Goal: Information Seeking & Learning: Learn about a topic

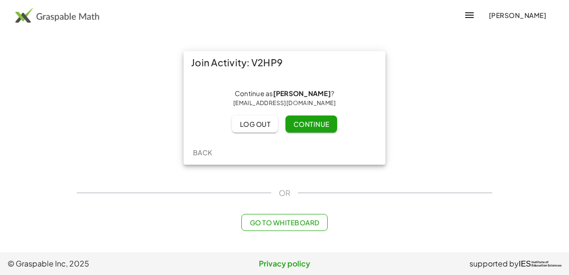
click at [294, 124] on span "Continue" at bounding box center [311, 124] width 36 height 9
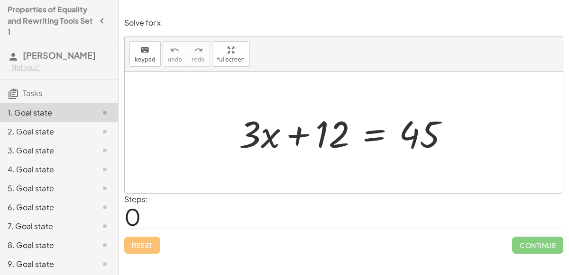
click at [377, 136] on div at bounding box center [347, 133] width 227 height 49
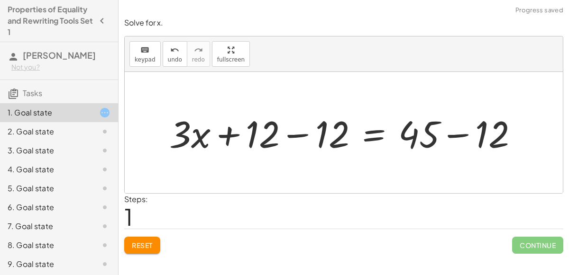
click at [302, 131] on div at bounding box center [347, 133] width 366 height 49
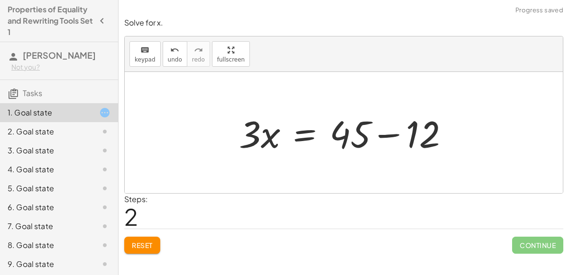
click at [384, 132] on div at bounding box center [347, 133] width 227 height 49
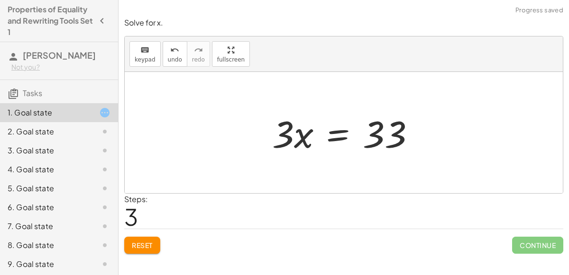
click at [332, 135] on div at bounding box center [347, 133] width 160 height 49
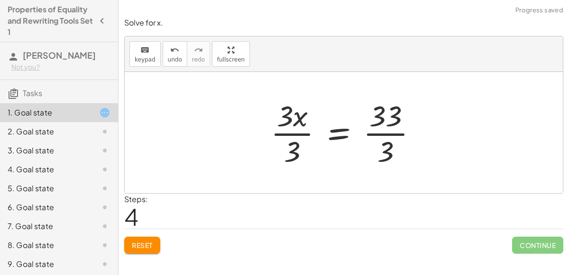
click at [339, 130] on div at bounding box center [347, 132] width 163 height 73
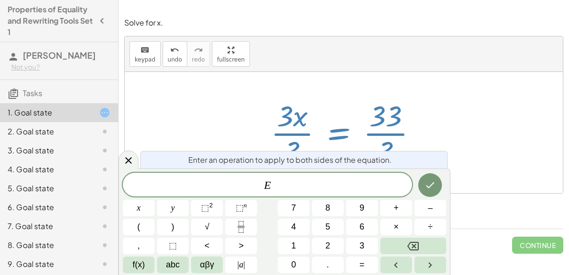
click at [435, 140] on div at bounding box center [344, 132] width 438 height 121
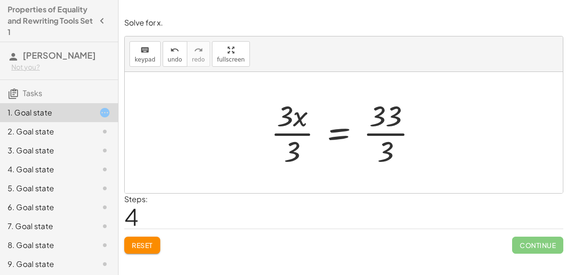
click at [369, 131] on div at bounding box center [347, 132] width 163 height 73
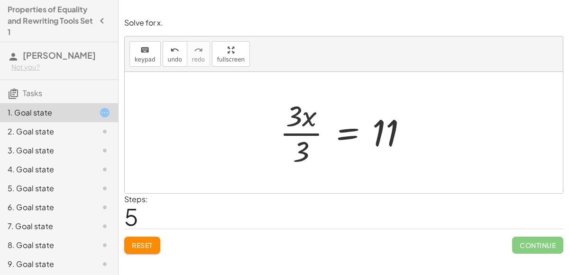
click at [286, 135] on div at bounding box center [347, 132] width 145 height 73
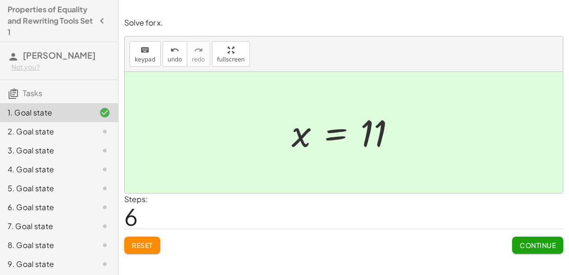
click at [544, 241] on span "Continue" at bounding box center [537, 245] width 36 height 9
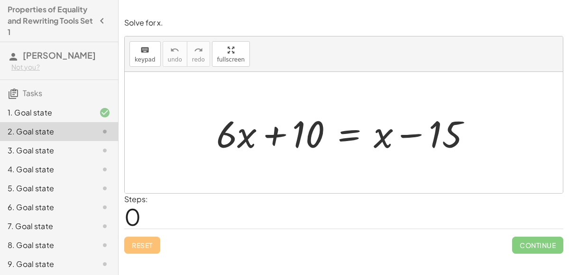
click at [341, 136] on div at bounding box center [347, 133] width 272 height 49
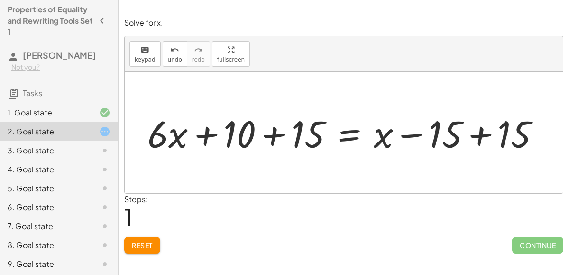
click at [478, 130] on div at bounding box center [347, 133] width 409 height 49
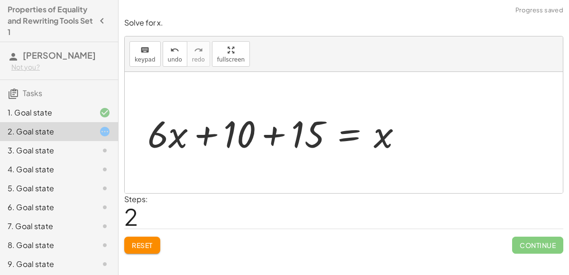
click at [269, 136] on div at bounding box center [279, 133] width 272 height 49
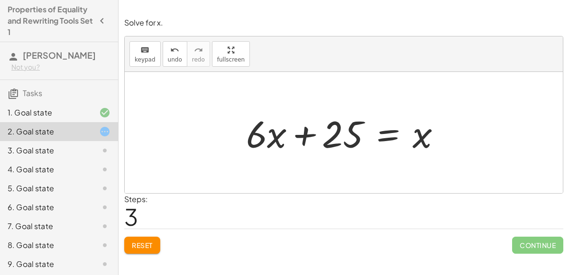
click at [387, 132] on div at bounding box center [347, 133] width 212 height 49
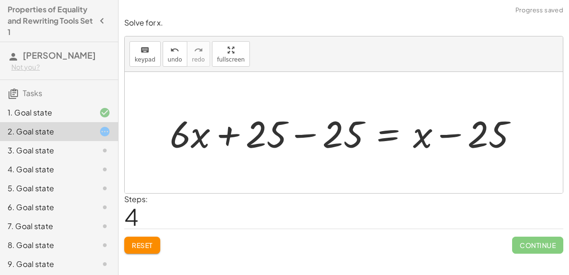
click at [302, 135] on div at bounding box center [347, 133] width 365 height 49
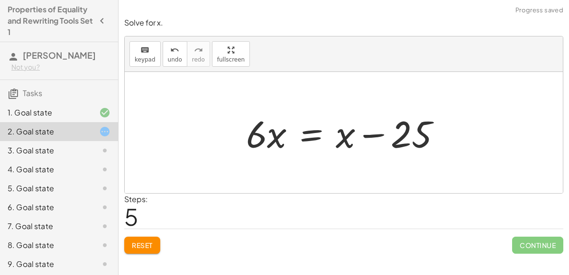
click at [366, 132] on div at bounding box center [347, 133] width 212 height 49
click at [371, 135] on div at bounding box center [347, 133] width 212 height 49
click at [307, 136] on div at bounding box center [347, 133] width 212 height 49
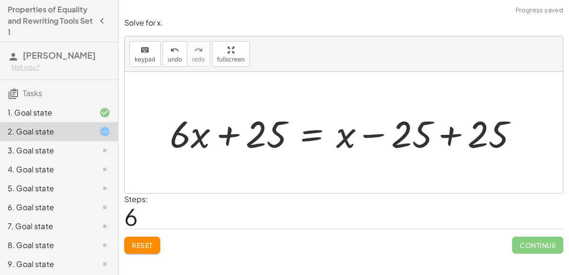
click at [450, 130] on div at bounding box center [347, 133] width 365 height 49
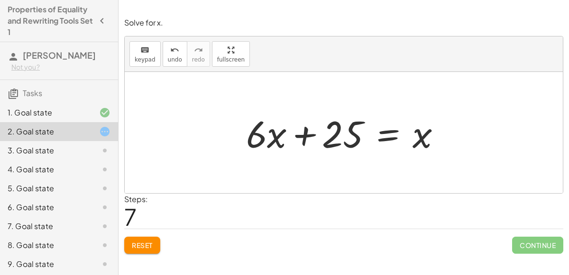
click at [296, 134] on div at bounding box center [347, 133] width 212 height 49
click at [377, 136] on div at bounding box center [347, 133] width 212 height 49
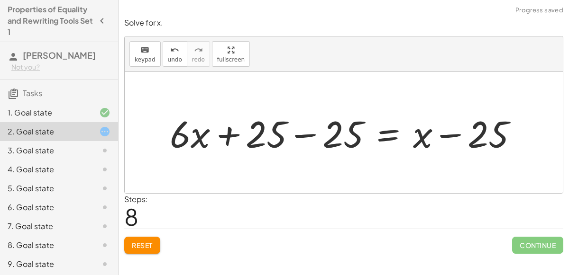
click at [302, 131] on div at bounding box center [347, 133] width 365 height 49
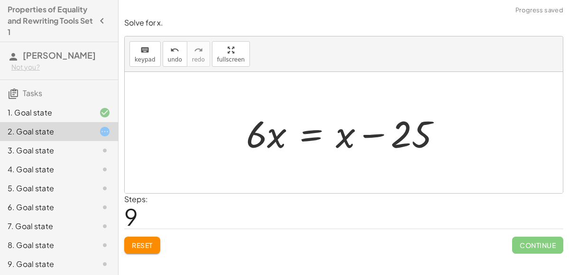
click at [260, 135] on div at bounding box center [347, 133] width 212 height 49
click at [138, 244] on span "Reset" at bounding box center [142, 245] width 21 height 9
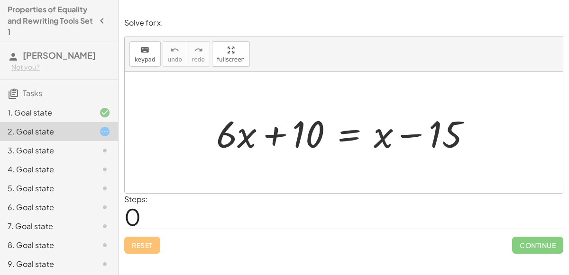
click at [349, 130] on div at bounding box center [347, 133] width 272 height 49
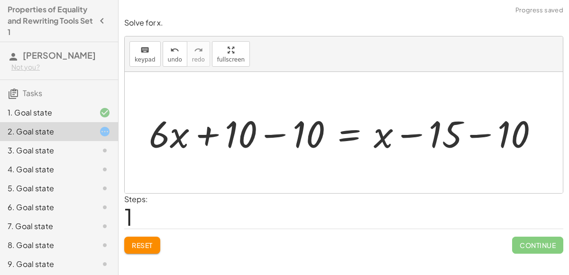
click at [279, 132] on div at bounding box center [347, 133] width 407 height 49
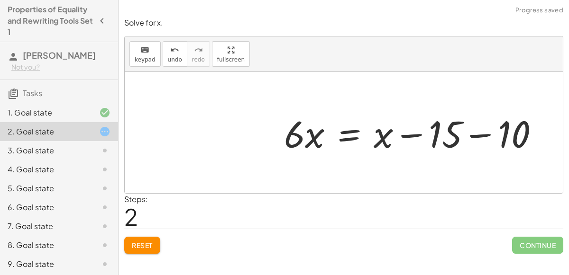
click at [473, 133] on div at bounding box center [415, 133] width 272 height 49
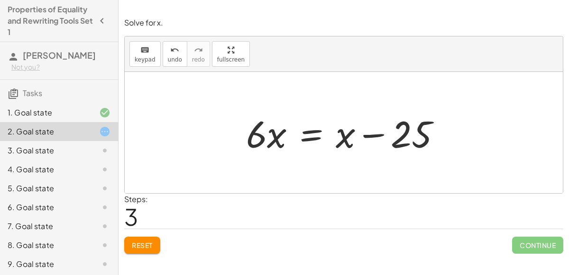
click at [313, 137] on div at bounding box center [347, 133] width 212 height 49
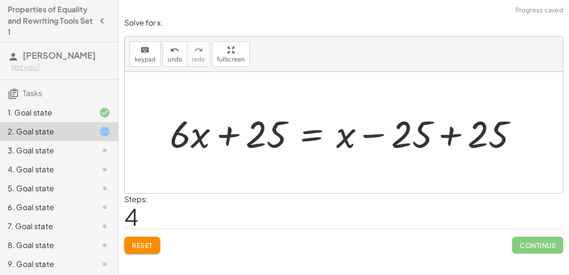
click at [455, 135] on div at bounding box center [347, 133] width 365 height 49
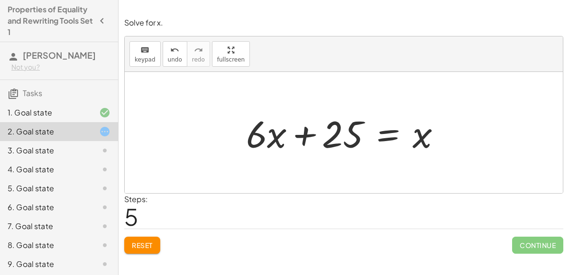
click at [143, 244] on span "Reset" at bounding box center [142, 245] width 21 height 9
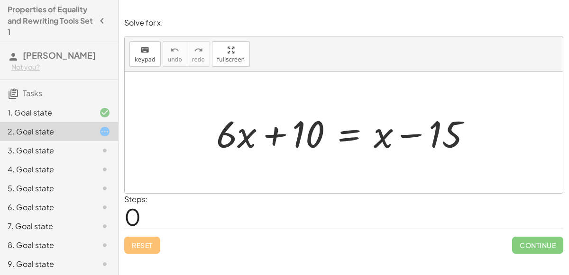
click at [344, 128] on div at bounding box center [347, 133] width 272 height 49
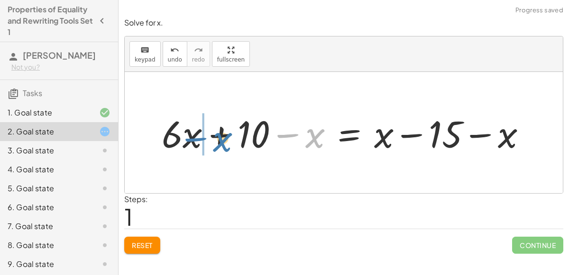
drag, startPoint x: 316, startPoint y: 141, endPoint x: 226, endPoint y: 145, distance: 89.6
click at [226, 145] on div at bounding box center [347, 133] width 381 height 49
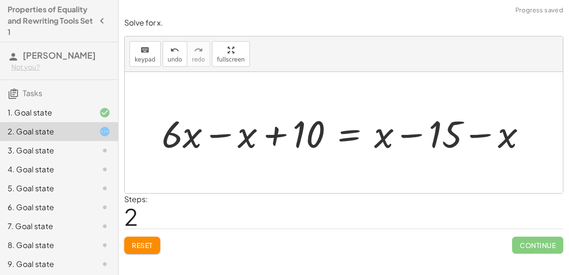
click at [218, 134] on div at bounding box center [347, 133] width 381 height 49
click at [413, 133] on div at bounding box center [375, 133] width 326 height 49
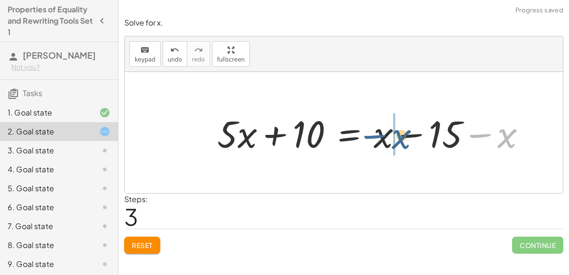
drag, startPoint x: 476, startPoint y: 131, endPoint x: 377, endPoint y: 133, distance: 99.1
click at [377, 133] on div at bounding box center [375, 133] width 326 height 49
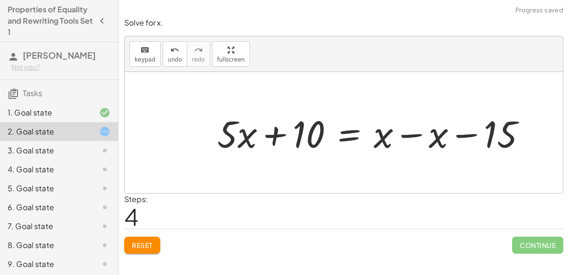
click at [401, 133] on div at bounding box center [375, 133] width 326 height 49
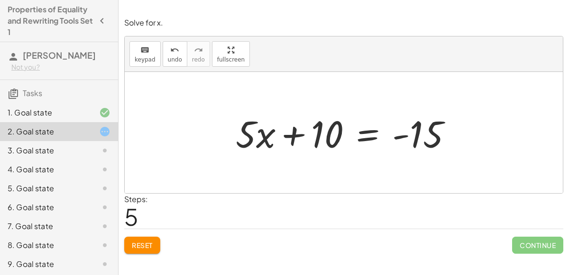
click at [370, 129] on div at bounding box center [348, 133] width 234 height 49
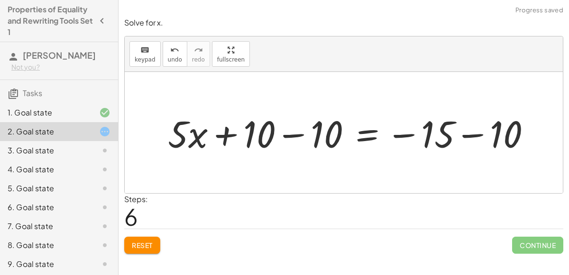
click at [290, 134] on div at bounding box center [353, 133] width 380 height 49
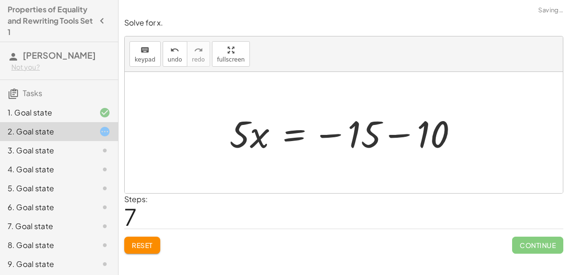
click at [407, 136] on div at bounding box center [347, 133] width 245 height 49
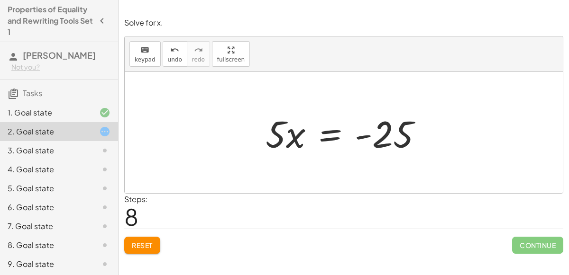
click at [324, 132] on div at bounding box center [348, 133] width 174 height 49
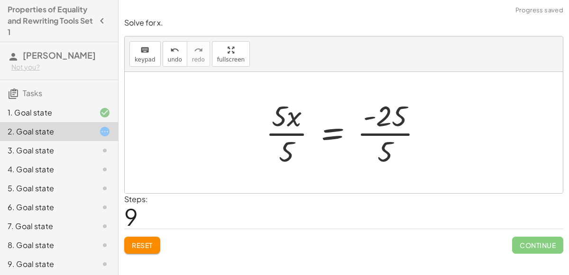
click at [290, 131] on div at bounding box center [348, 132] width 174 height 73
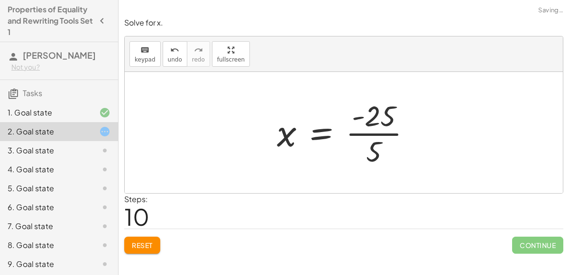
click at [371, 133] on div at bounding box center [347, 132] width 151 height 73
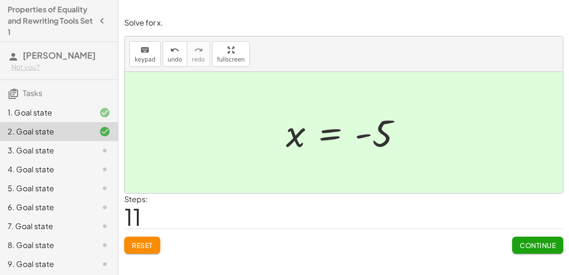
click at [522, 247] on span "Continue" at bounding box center [537, 245] width 36 height 9
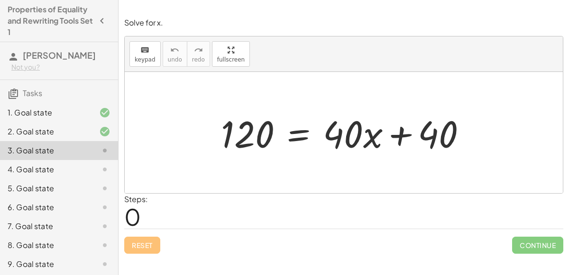
click at [294, 132] on div at bounding box center [347, 133] width 263 height 49
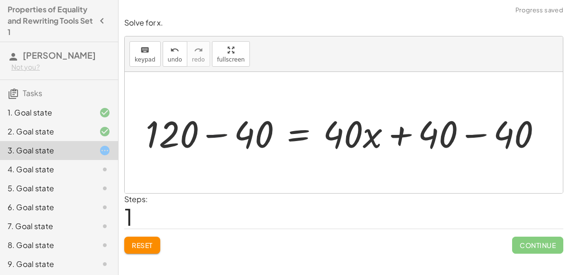
click at [218, 133] on div at bounding box center [347, 133] width 413 height 49
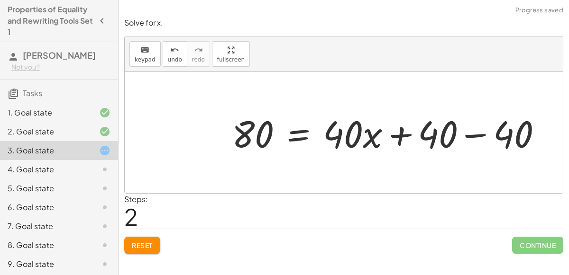
click at [472, 136] on div at bounding box center [390, 133] width 327 height 49
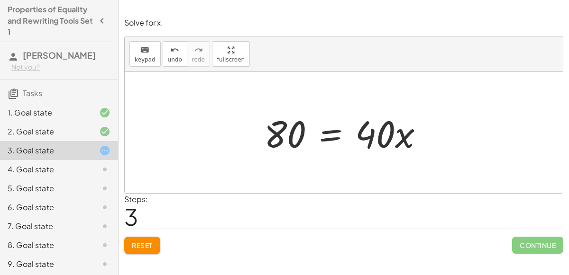
click at [322, 133] on div at bounding box center [347, 133] width 176 height 49
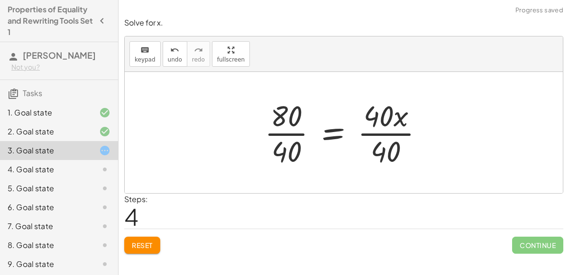
click at [283, 136] on div at bounding box center [348, 132] width 176 height 73
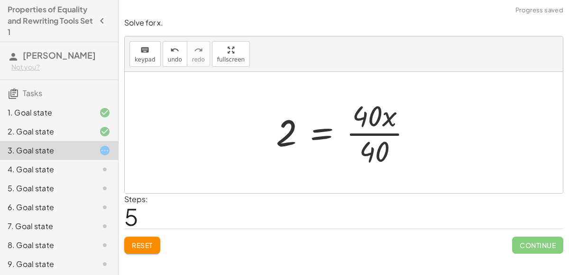
click at [376, 134] on div at bounding box center [347, 132] width 153 height 73
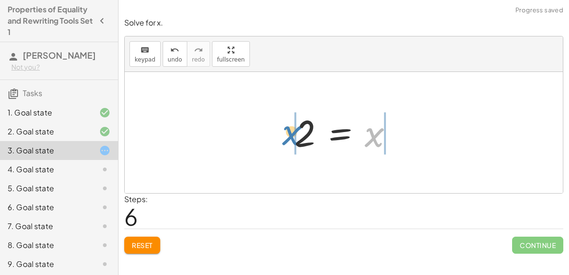
drag, startPoint x: 376, startPoint y: 134, endPoint x: 293, endPoint y: 131, distance: 83.0
click at [293, 131] on div at bounding box center [348, 132] width 116 height 47
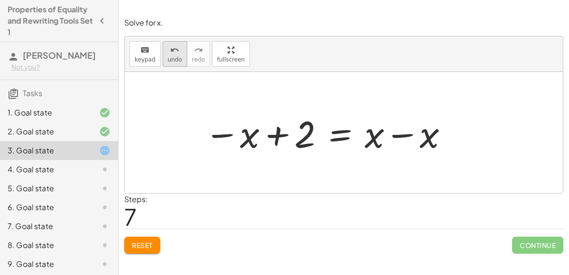
click at [168, 56] on span "undo" at bounding box center [175, 59] width 14 height 7
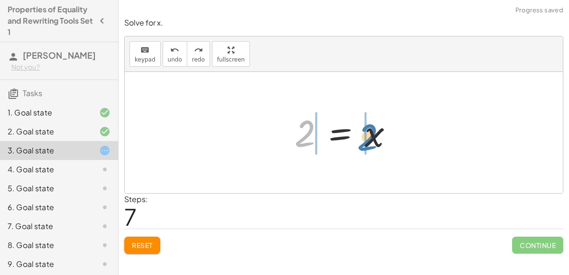
drag, startPoint x: 307, startPoint y: 129, endPoint x: 369, endPoint y: 132, distance: 62.2
click at [369, 132] on div at bounding box center [348, 132] width 116 height 47
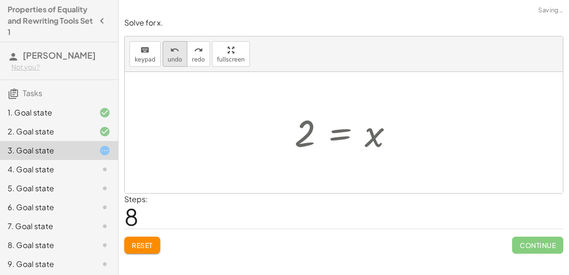
click at [172, 60] on span "undo" at bounding box center [175, 59] width 14 height 7
click at [342, 134] on div at bounding box center [348, 132] width 116 height 47
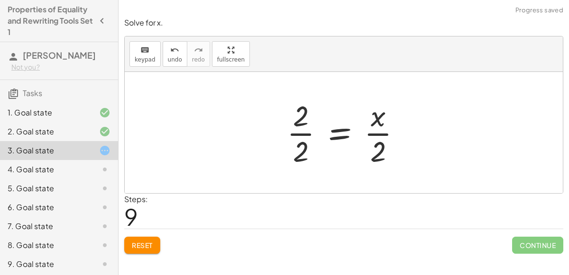
click at [305, 134] on div at bounding box center [347, 132] width 131 height 73
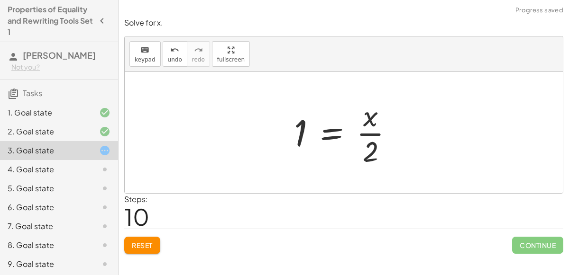
click at [364, 134] on div at bounding box center [347, 132] width 116 height 73
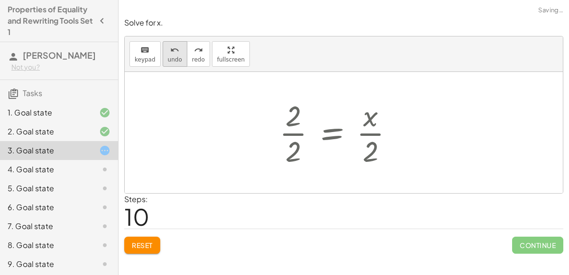
click at [177, 63] on button "undo undo" at bounding box center [175, 54] width 25 height 26
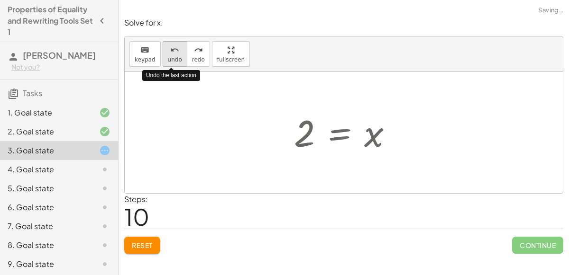
click at [177, 63] on button "undo undo" at bounding box center [175, 54] width 25 height 26
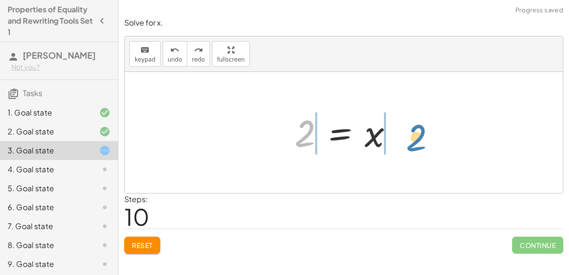
drag, startPoint x: 301, startPoint y: 133, endPoint x: 411, endPoint y: 136, distance: 109.5
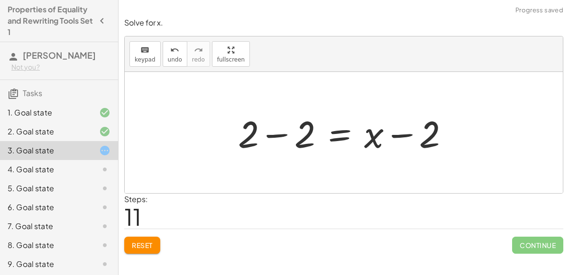
click at [275, 132] on div at bounding box center [347, 133] width 228 height 49
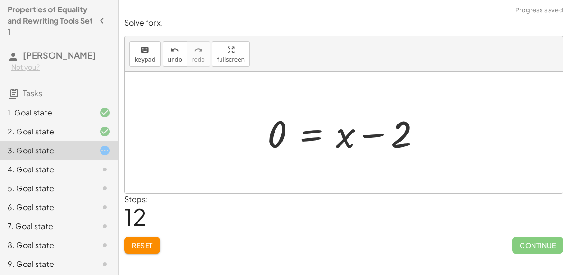
click at [373, 131] on div at bounding box center [348, 133] width 170 height 49
click at [164, 43] on button "undo undo" at bounding box center [175, 54] width 25 height 26
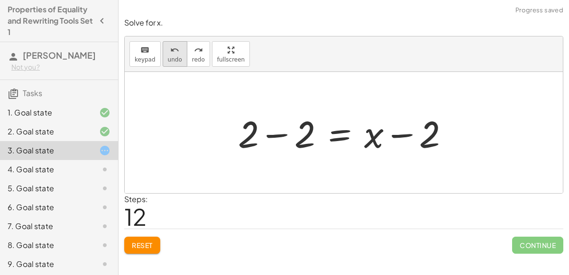
click at [168, 46] on div "undo" at bounding box center [175, 49] width 14 height 11
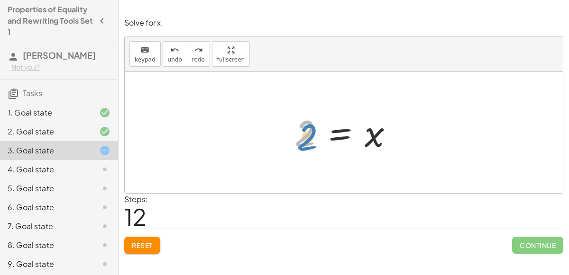
drag, startPoint x: 303, startPoint y: 143, endPoint x: 307, endPoint y: 140, distance: 5.0
click at [307, 140] on div at bounding box center [348, 132] width 116 height 47
drag, startPoint x: 306, startPoint y: 140, endPoint x: 304, endPoint y: 146, distance: 6.6
click at [304, 146] on div at bounding box center [348, 132] width 116 height 47
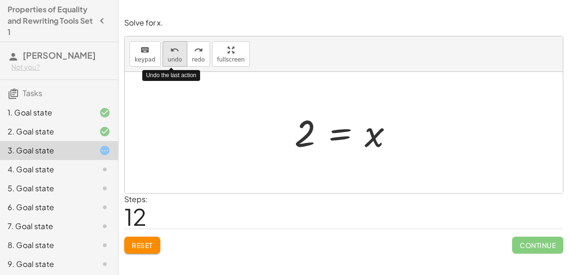
click at [171, 54] on button "undo undo" at bounding box center [175, 54] width 25 height 26
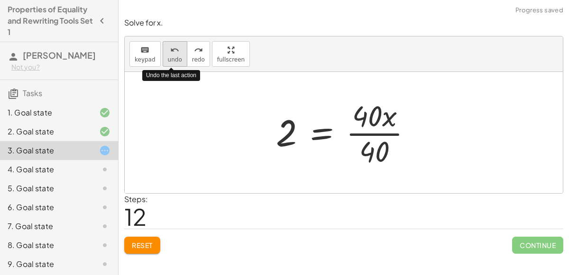
click at [171, 54] on button "undo undo" at bounding box center [175, 54] width 25 height 26
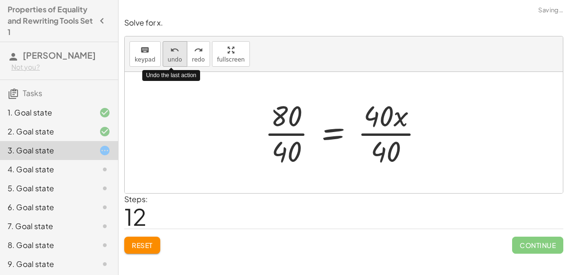
click at [171, 54] on button "undo undo" at bounding box center [175, 54] width 25 height 26
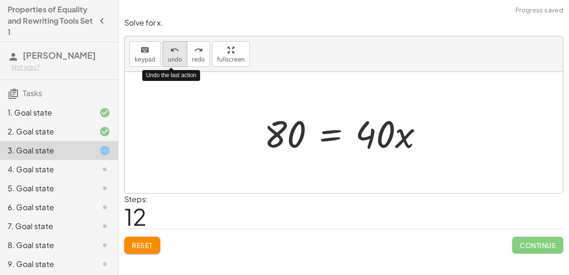
click at [171, 54] on button "undo undo" at bounding box center [175, 54] width 25 height 26
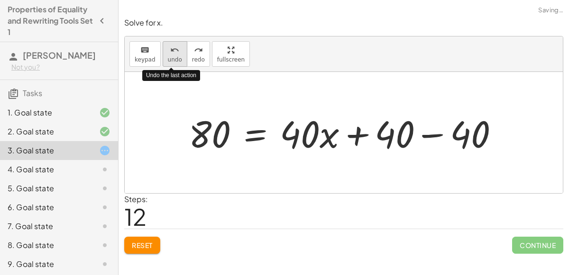
click at [171, 54] on button "undo undo" at bounding box center [175, 54] width 25 height 26
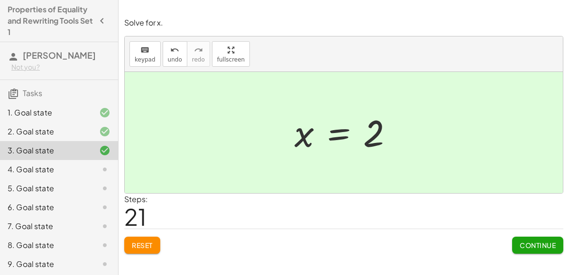
click at [536, 239] on button "Continue" at bounding box center [537, 245] width 51 height 17
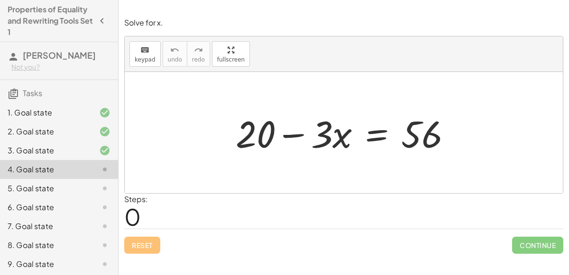
click at [308, 163] on div at bounding box center [344, 132] width 438 height 121
click at [381, 133] on div at bounding box center [347, 133] width 233 height 49
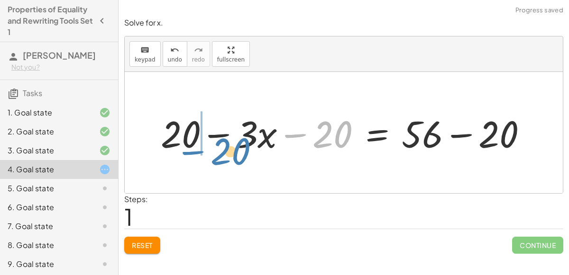
drag, startPoint x: 325, startPoint y: 134, endPoint x: 201, endPoint y: 139, distance: 123.8
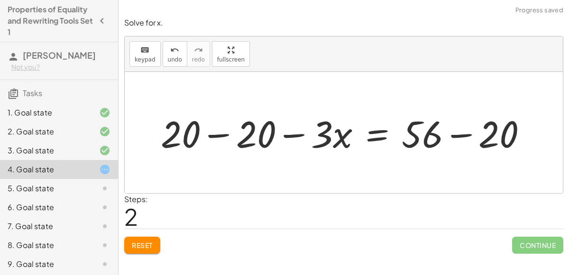
click at [209, 133] on div at bounding box center [347, 133] width 383 height 49
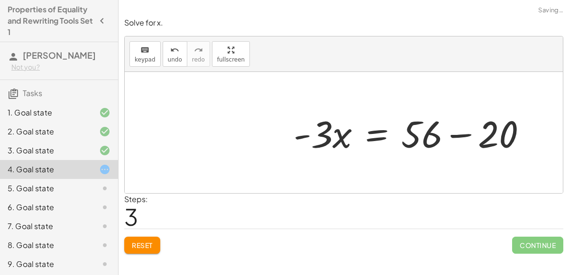
click at [453, 134] on div at bounding box center [414, 133] width 250 height 49
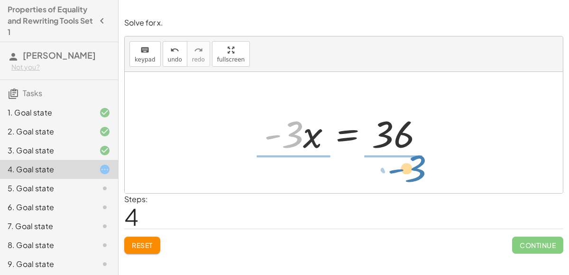
drag, startPoint x: 287, startPoint y: 129, endPoint x: 408, endPoint y: 161, distance: 126.0
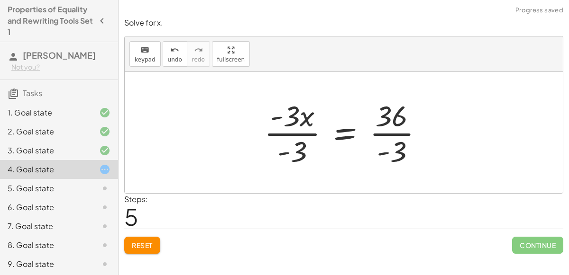
click at [280, 130] on div at bounding box center [347, 132] width 176 height 73
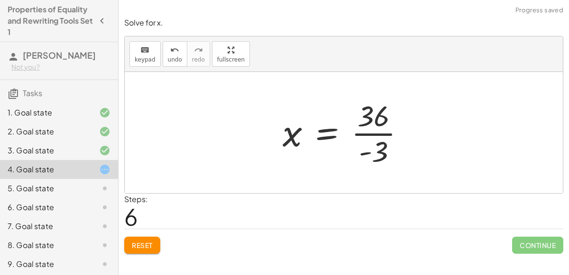
click at [376, 131] on div at bounding box center [347, 132] width 139 height 73
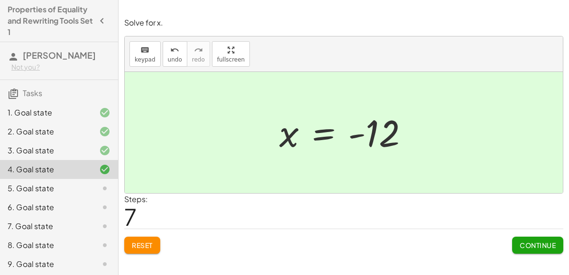
click at [512, 270] on div "Solve for x. keyboard keypad undo undo redo redo fullscreen + · 3 · x + 12 = 45…" at bounding box center [343, 137] width 450 height 275
click at [521, 241] on span "Continue" at bounding box center [537, 245] width 36 height 9
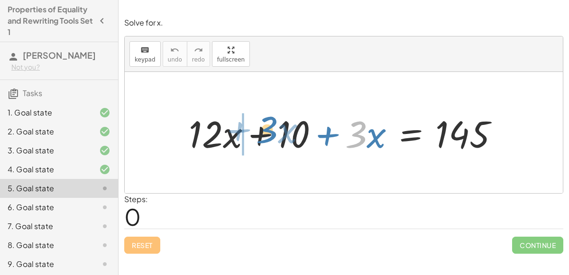
drag, startPoint x: 366, startPoint y: 134, endPoint x: 277, endPoint y: 129, distance: 89.2
click at [277, 129] on div at bounding box center [347, 133] width 327 height 49
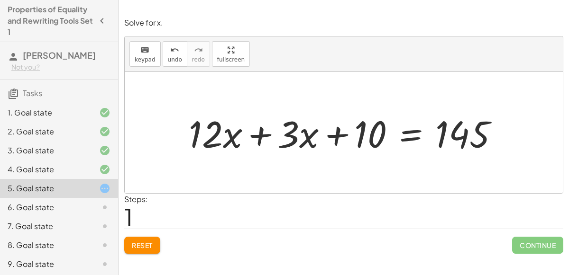
click at [261, 134] on div at bounding box center [347, 133] width 327 height 49
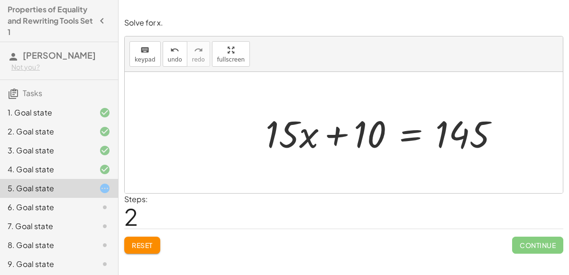
click at [405, 131] on div at bounding box center [386, 133] width 250 height 49
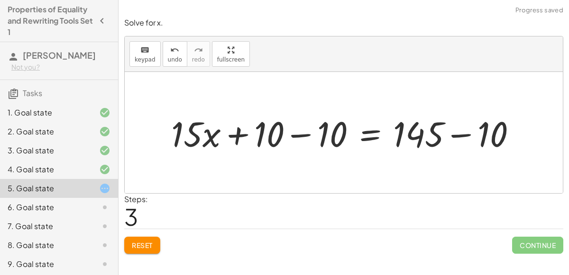
click at [290, 132] on div at bounding box center [347, 133] width 362 height 46
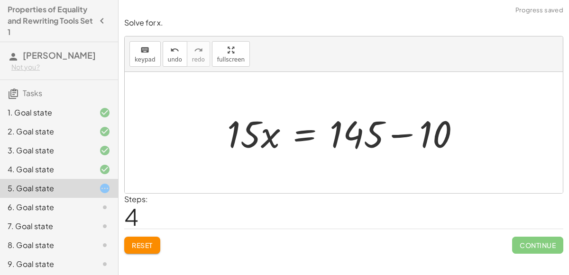
click at [395, 133] on div at bounding box center [347, 133] width 250 height 49
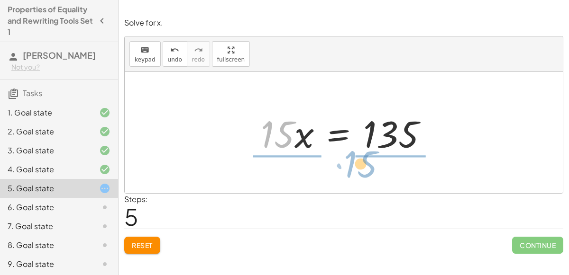
drag, startPoint x: 275, startPoint y: 134, endPoint x: 360, endPoint y: 162, distance: 89.0
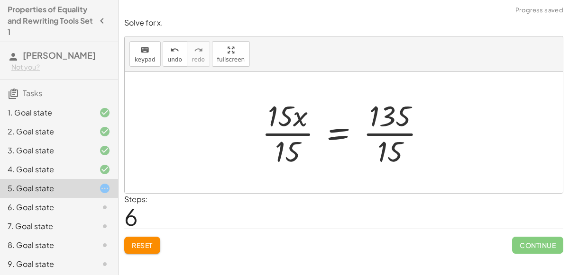
click at [297, 133] on div at bounding box center [347, 132] width 181 height 73
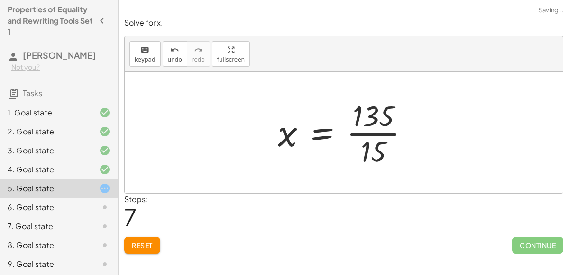
click at [368, 132] on div at bounding box center [347, 132] width 148 height 73
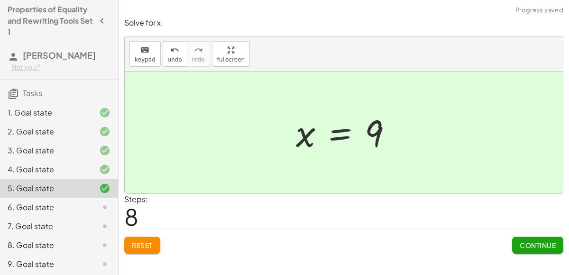
click at [534, 244] on span "Continue" at bounding box center [537, 245] width 36 height 9
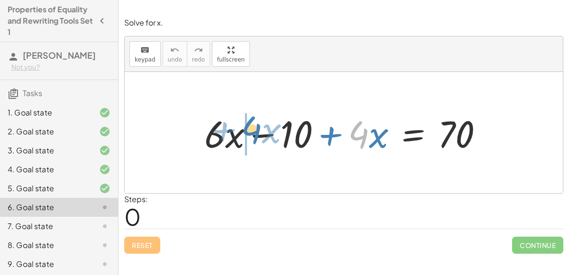
drag, startPoint x: 363, startPoint y: 128, endPoint x: 257, endPoint y: 126, distance: 105.7
click at [257, 126] on div at bounding box center [347, 133] width 296 height 49
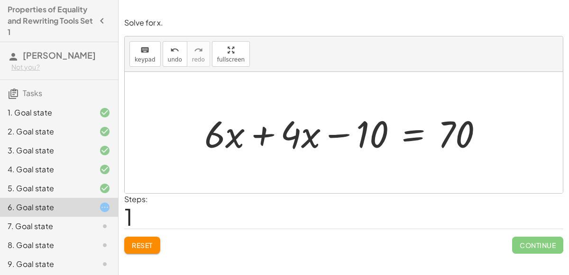
click at [262, 131] on div at bounding box center [347, 133] width 296 height 49
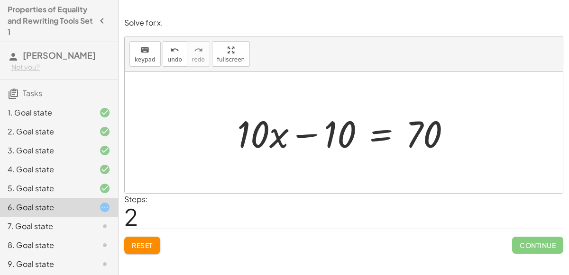
click at [376, 130] on div at bounding box center [347, 133] width 231 height 49
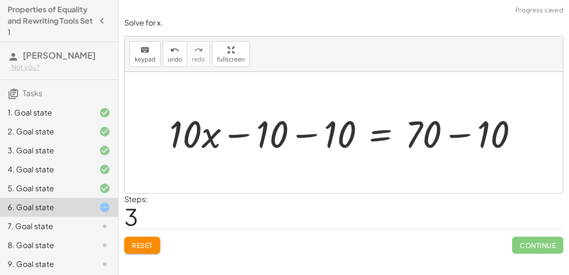
click at [299, 135] on div at bounding box center [347, 133] width 366 height 49
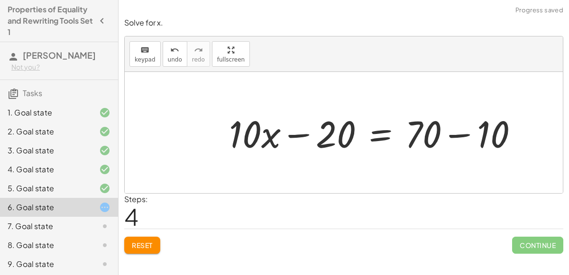
click at [455, 134] on div at bounding box center [377, 133] width 306 height 49
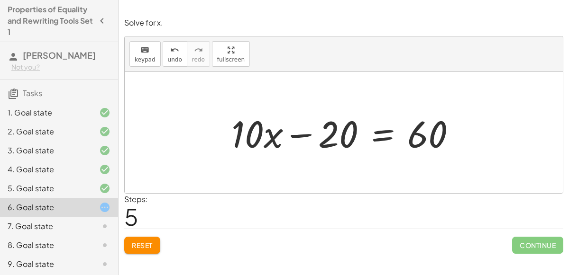
click at [380, 136] on div at bounding box center [348, 133] width 242 height 49
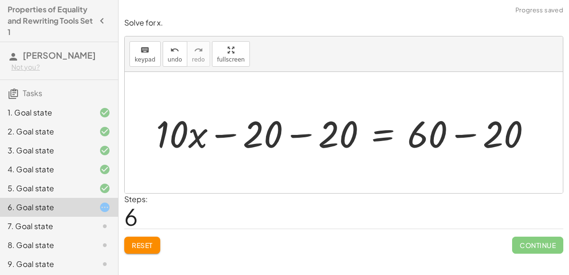
click at [306, 133] on div at bounding box center [347, 133] width 392 height 49
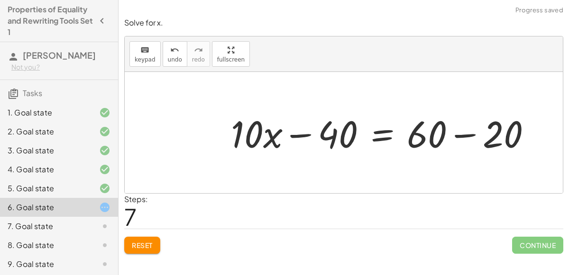
click at [460, 134] on div at bounding box center [384, 133] width 317 height 49
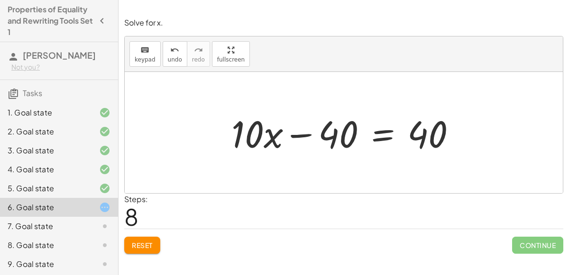
click at [383, 133] on div at bounding box center [348, 133] width 242 height 49
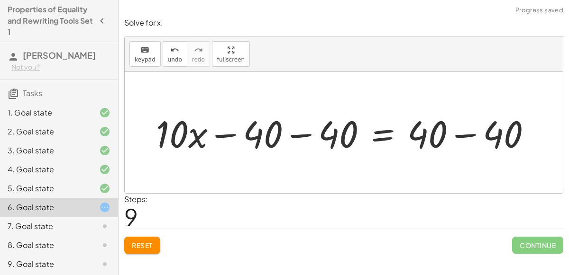
click at [463, 133] on div at bounding box center [347, 133] width 392 height 49
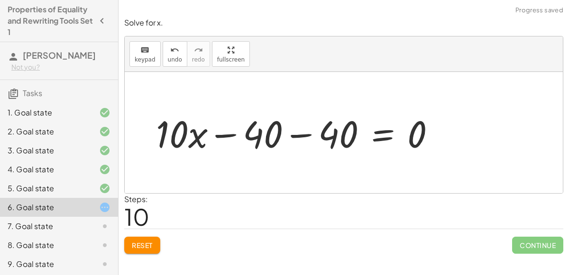
click at [293, 135] on div at bounding box center [299, 133] width 296 height 49
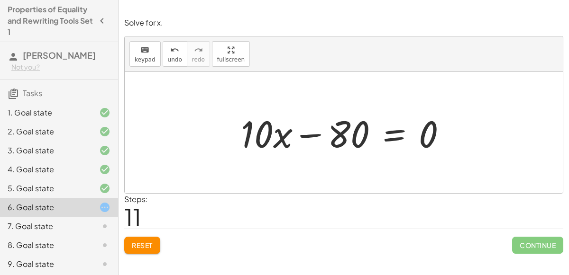
click at [143, 245] on span "Reset" at bounding box center [142, 245] width 21 height 9
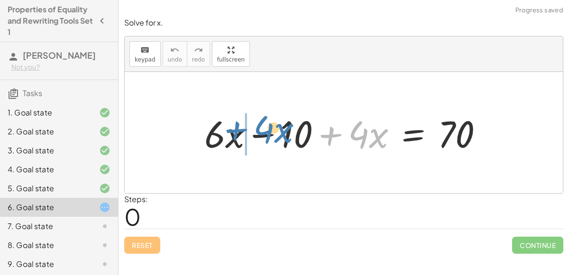
drag, startPoint x: 328, startPoint y: 138, endPoint x: 234, endPoint y: 133, distance: 94.0
click at [234, 133] on div at bounding box center [347, 133] width 296 height 49
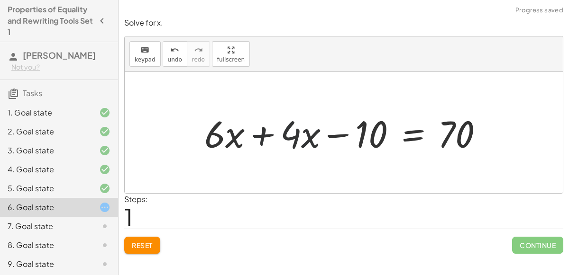
click at [257, 132] on div at bounding box center [347, 133] width 296 height 49
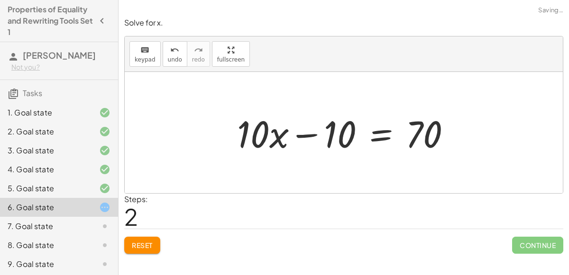
click at [375, 133] on div at bounding box center [347, 133] width 231 height 49
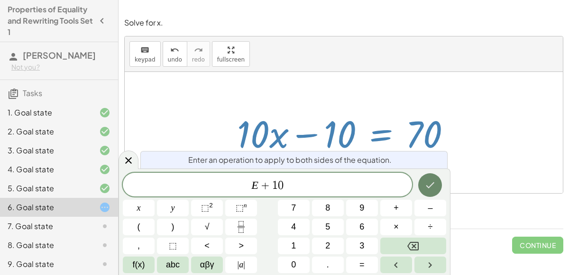
click at [431, 180] on icon "Done" at bounding box center [429, 185] width 11 height 11
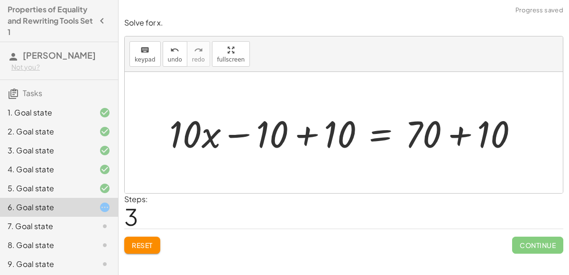
click at [312, 132] on div at bounding box center [347, 133] width 366 height 49
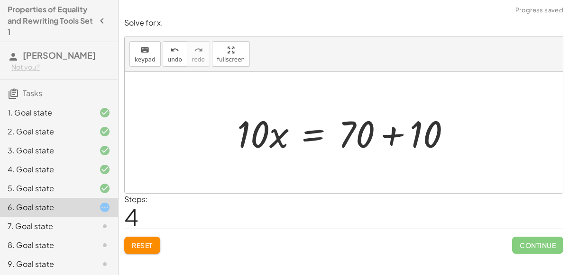
click at [391, 131] on div at bounding box center [347, 133] width 231 height 49
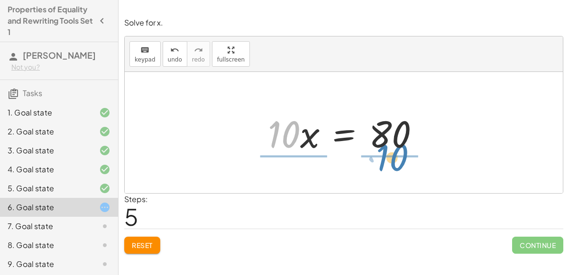
drag, startPoint x: 282, startPoint y: 134, endPoint x: 391, endPoint y: 156, distance: 110.9
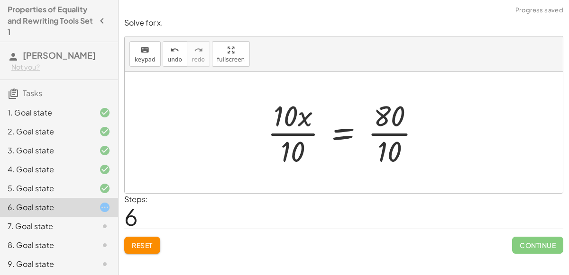
click at [386, 131] on div at bounding box center [348, 132] width 170 height 73
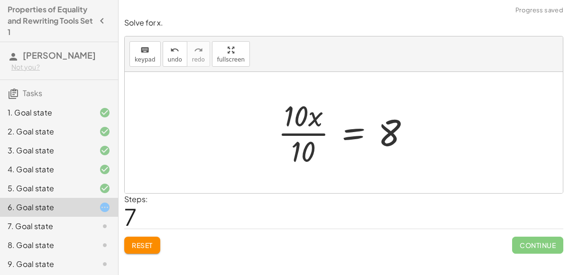
click at [294, 131] on div at bounding box center [347, 132] width 149 height 73
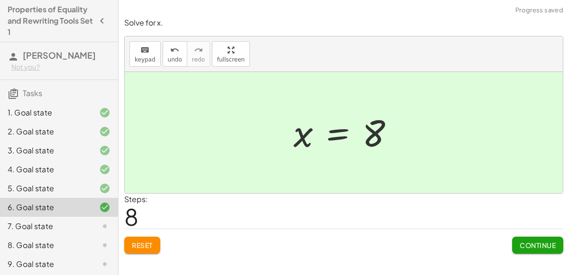
click at [534, 243] on span "Continue" at bounding box center [537, 245] width 36 height 9
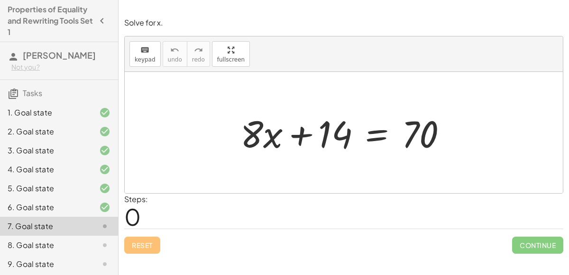
click at [375, 137] on div at bounding box center [347, 133] width 223 height 49
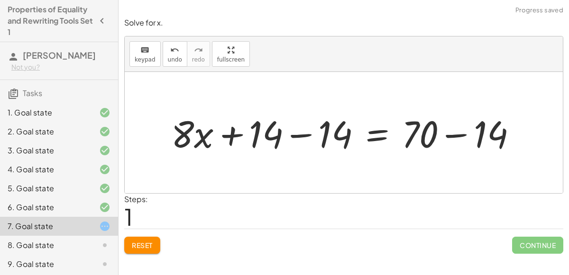
click at [294, 132] on div at bounding box center [347, 133] width 362 height 49
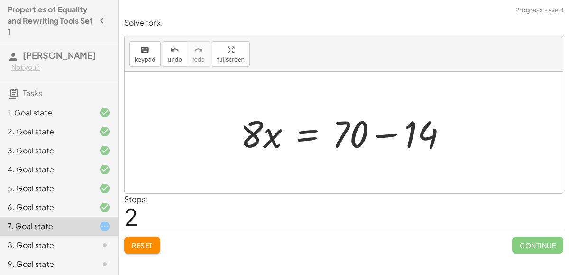
click at [378, 134] on div at bounding box center [347, 133] width 223 height 49
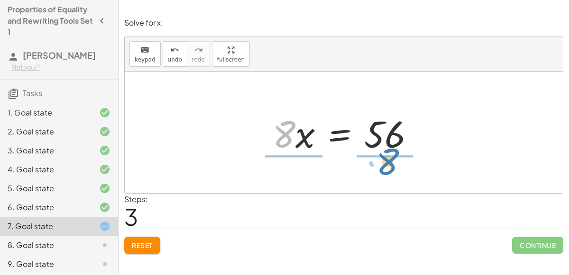
drag, startPoint x: 280, startPoint y: 138, endPoint x: 382, endPoint y: 164, distance: 105.2
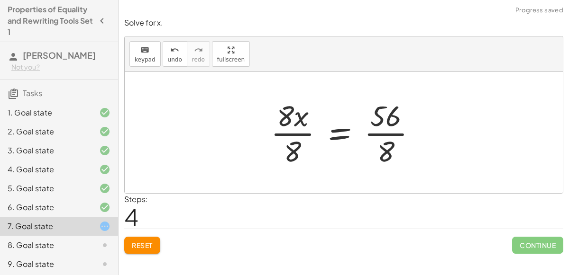
click at [289, 132] on div at bounding box center [347, 132] width 163 height 73
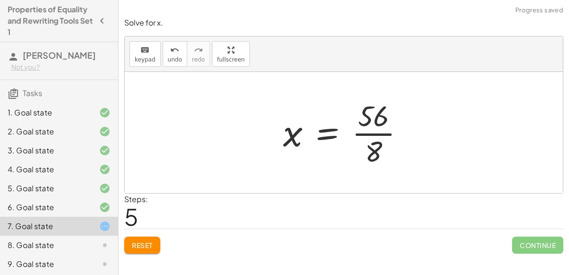
click at [381, 132] on div at bounding box center [347, 132] width 138 height 73
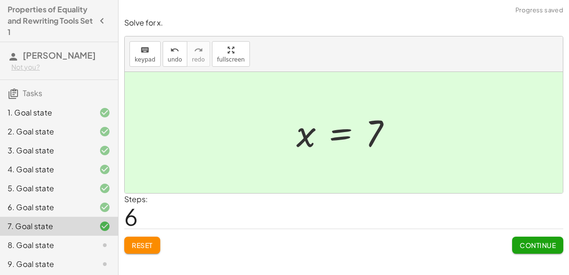
click at [540, 242] on span "Continue" at bounding box center [537, 245] width 36 height 9
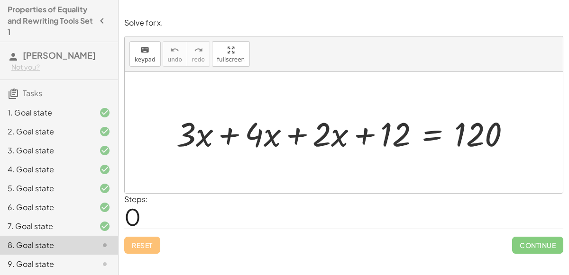
click at [236, 135] on div at bounding box center [347, 133] width 351 height 44
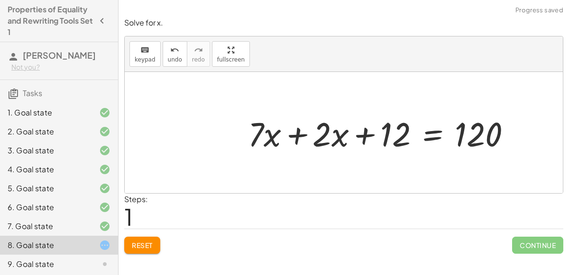
click at [288, 134] on div at bounding box center [383, 133] width 280 height 44
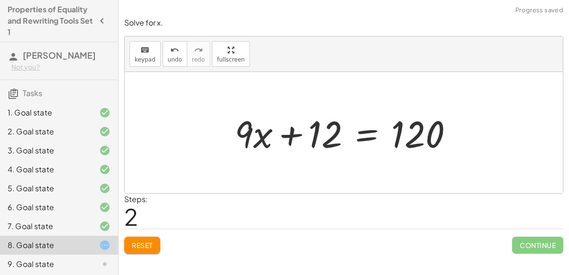
click at [365, 130] on div at bounding box center [348, 133] width 236 height 49
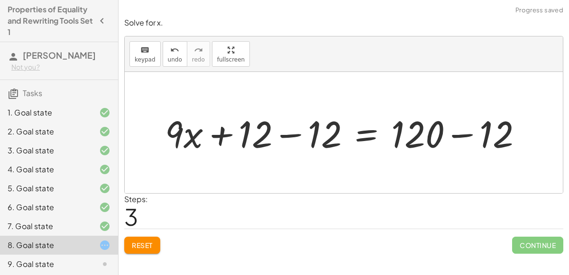
click at [287, 132] on div at bounding box center [347, 133] width 374 height 49
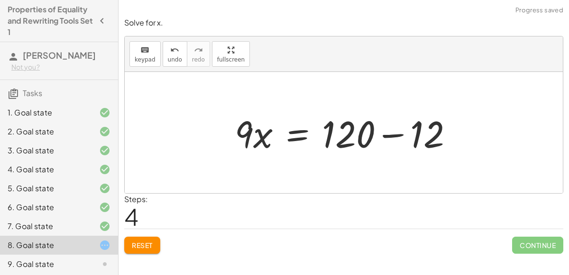
click at [383, 135] on div at bounding box center [348, 133] width 236 height 49
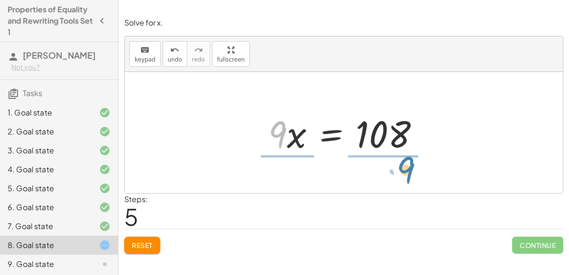
drag, startPoint x: 279, startPoint y: 136, endPoint x: 408, endPoint y: 170, distance: 133.8
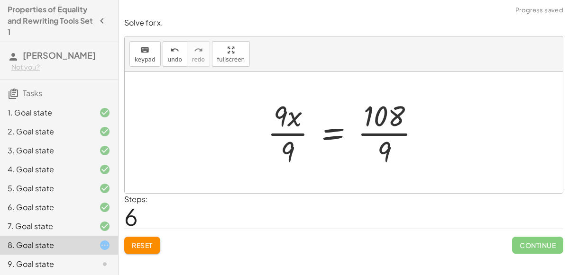
click at [294, 133] on div at bounding box center [348, 132] width 170 height 73
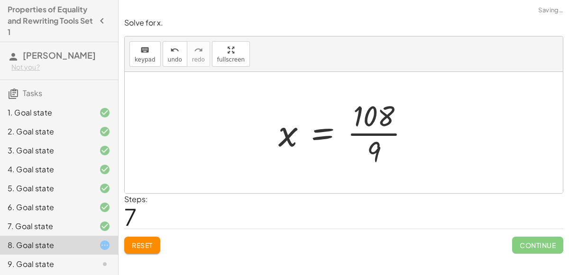
click at [363, 132] on div at bounding box center [347, 132] width 148 height 73
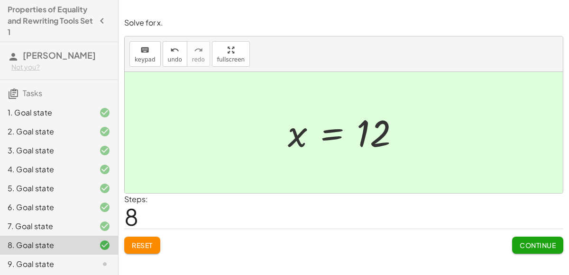
click at [526, 245] on span "Continue" at bounding box center [537, 245] width 36 height 9
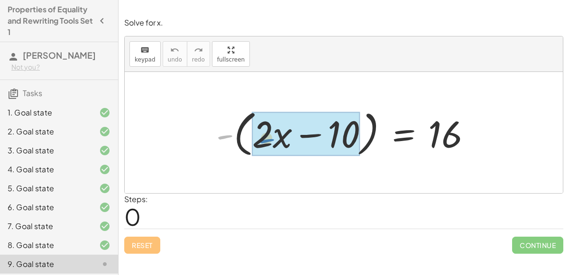
drag, startPoint x: 226, startPoint y: 131, endPoint x: 266, endPoint y: 134, distance: 40.4
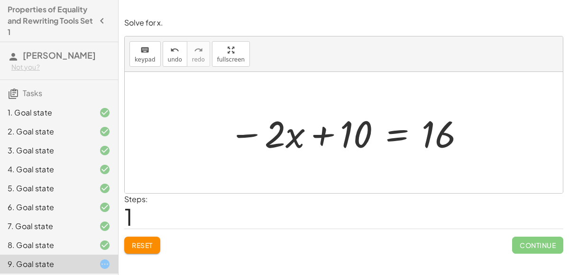
click at [390, 137] on div at bounding box center [347, 133] width 246 height 49
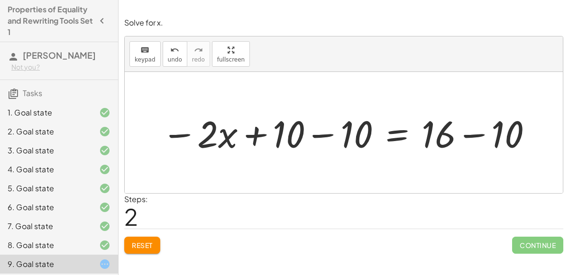
click at [326, 133] on div at bounding box center [347, 133] width 381 height 49
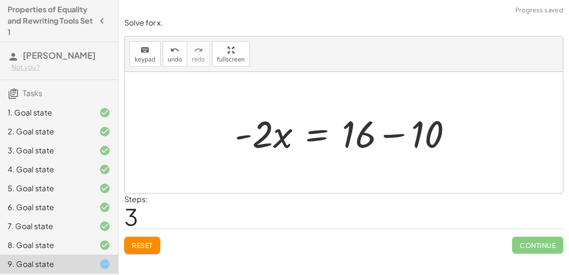
click at [384, 131] on div at bounding box center [347, 133] width 235 height 49
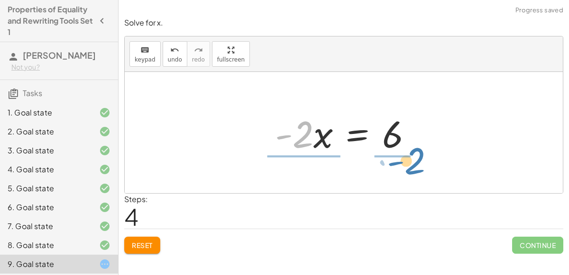
drag, startPoint x: 304, startPoint y: 123, endPoint x: 415, endPoint y: 149, distance: 114.5
click at [415, 149] on div at bounding box center [347, 133] width 154 height 49
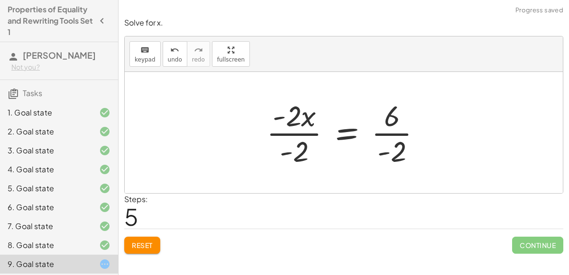
click at [306, 133] on div at bounding box center [348, 132] width 172 height 73
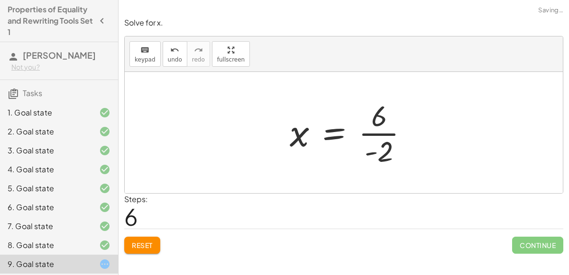
click at [375, 130] on div at bounding box center [353, 132] width 136 height 73
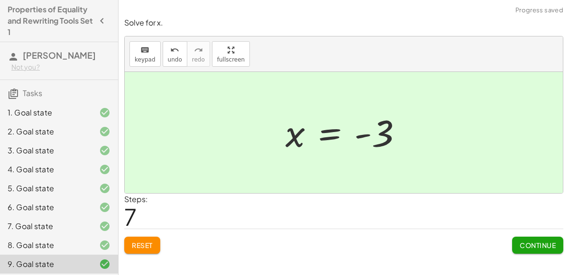
click at [514, 243] on button "Continue" at bounding box center [537, 245] width 51 height 17
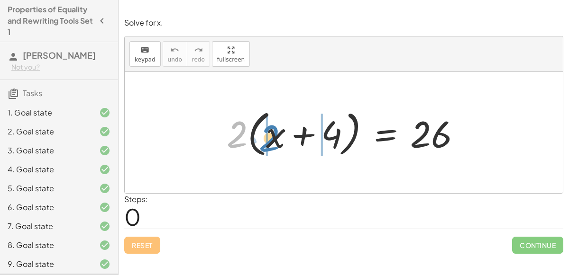
drag, startPoint x: 237, startPoint y: 126, endPoint x: 269, endPoint y: 129, distance: 31.9
click at [269, 129] on div at bounding box center [347, 133] width 251 height 54
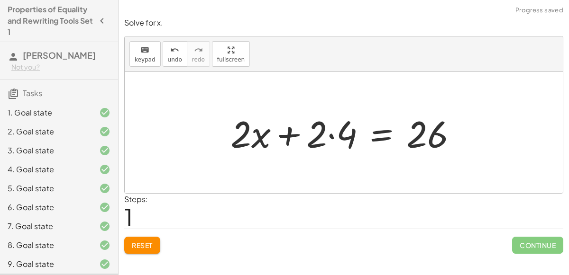
click at [331, 134] on div at bounding box center [348, 133] width 244 height 49
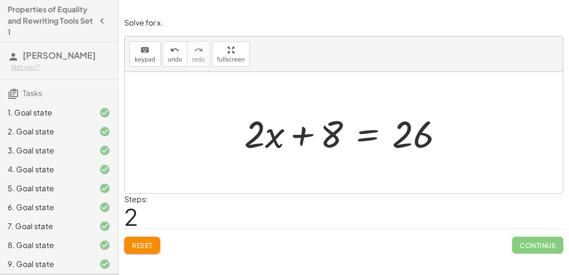
click at [358, 135] on div at bounding box center [347, 133] width 216 height 49
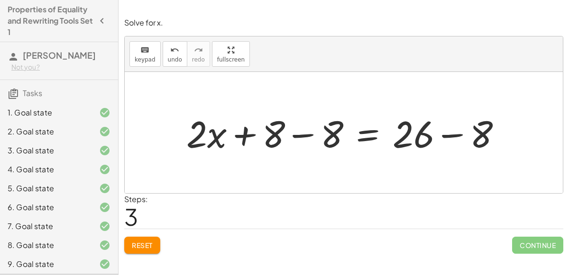
click at [298, 135] on div at bounding box center [347, 133] width 332 height 49
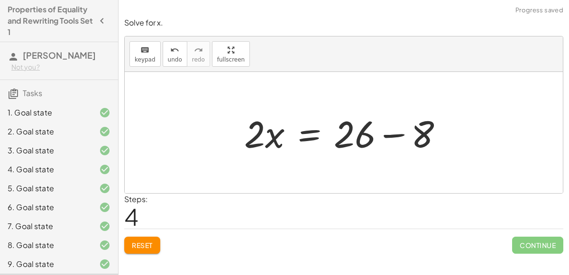
click at [382, 131] on div at bounding box center [347, 133] width 216 height 49
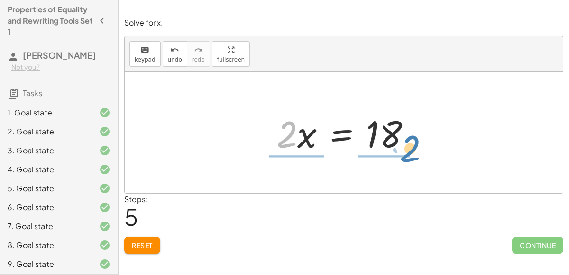
drag, startPoint x: 282, startPoint y: 135, endPoint x: 406, endPoint y: 151, distance: 124.8
click at [406, 151] on div at bounding box center [348, 133] width 152 height 49
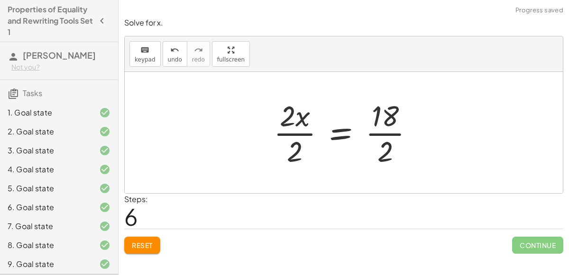
click at [287, 131] on div at bounding box center [347, 132] width 157 height 73
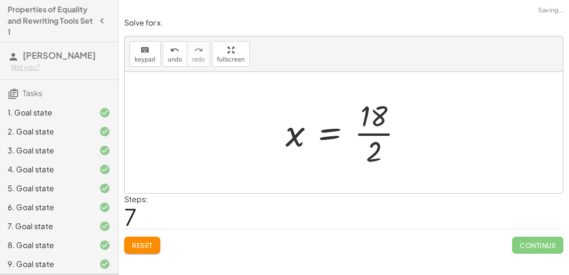
click at [375, 132] on div at bounding box center [348, 132] width 134 height 73
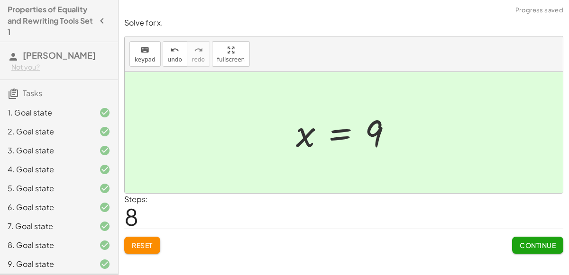
click at [532, 246] on span "Continue" at bounding box center [537, 245] width 36 height 9
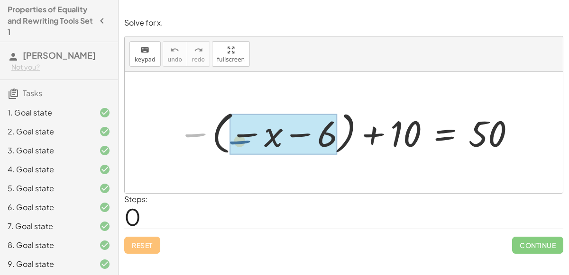
drag, startPoint x: 186, startPoint y: 134, endPoint x: 232, endPoint y: 141, distance: 47.1
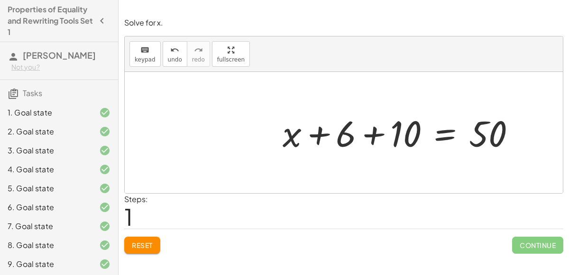
click at [363, 135] on div at bounding box center [403, 132] width 250 height 47
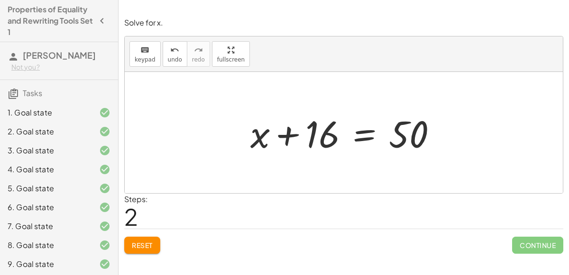
click at [356, 129] on div at bounding box center [347, 133] width 204 height 49
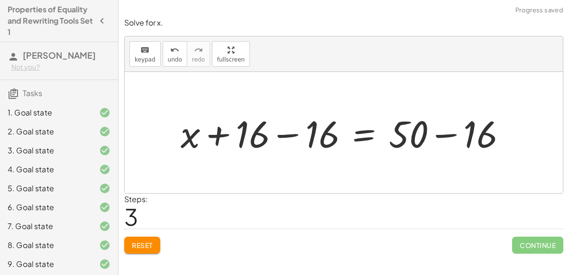
click at [289, 130] on div at bounding box center [347, 133] width 343 height 49
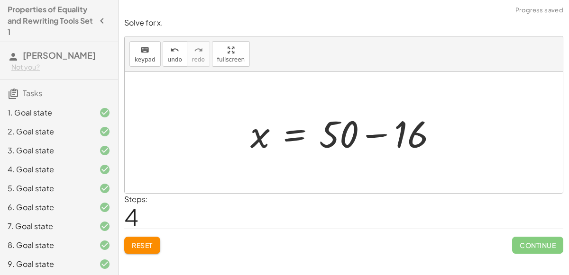
click at [381, 134] on div at bounding box center [347, 133] width 204 height 49
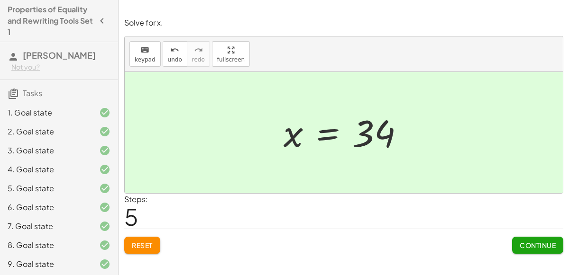
click at [537, 246] on span "Continue" at bounding box center [537, 245] width 36 height 9
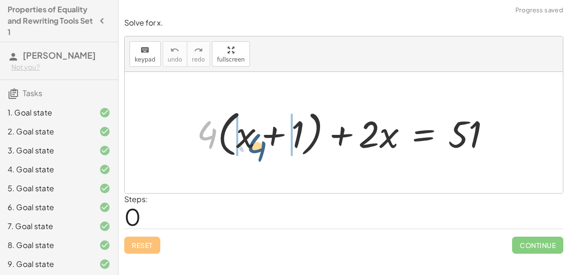
drag, startPoint x: 208, startPoint y: 128, endPoint x: 252, endPoint y: 137, distance: 45.0
click at [252, 137] on div at bounding box center [347, 133] width 311 height 54
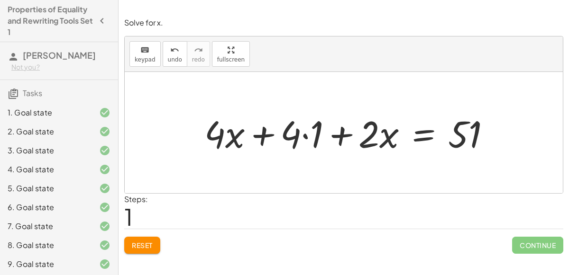
click at [263, 129] on div at bounding box center [350, 133] width 303 height 49
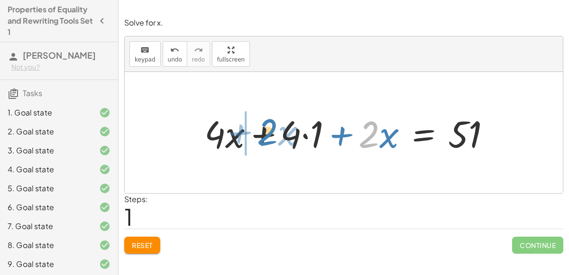
drag, startPoint x: 368, startPoint y: 134, endPoint x: 267, endPoint y: 132, distance: 101.0
click at [267, 132] on div at bounding box center [350, 133] width 303 height 49
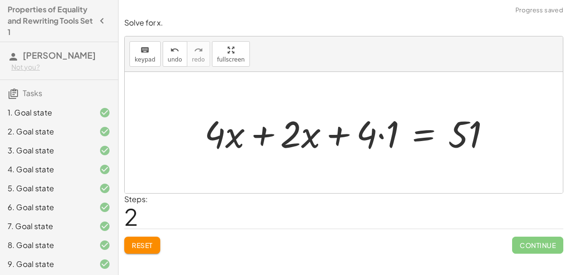
click at [377, 130] on div at bounding box center [350, 133] width 303 height 49
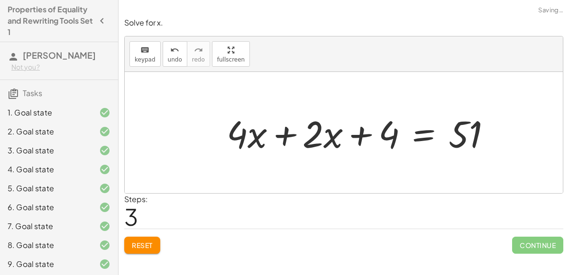
click at [284, 128] on div at bounding box center [362, 133] width 281 height 49
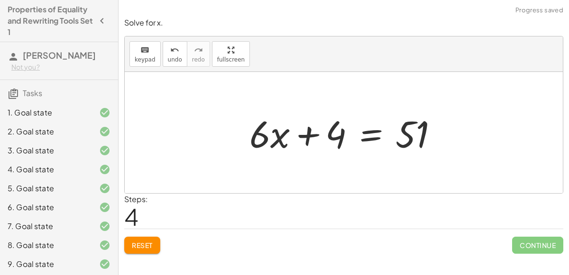
click at [367, 132] on div at bounding box center [348, 133] width 206 height 49
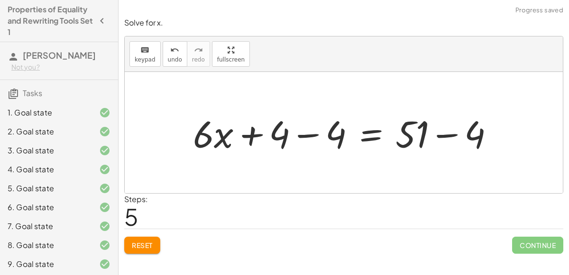
click at [306, 133] on div at bounding box center [347, 133] width 318 height 49
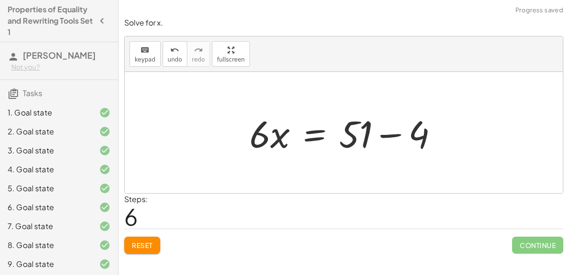
click at [387, 130] on div at bounding box center [348, 133] width 206 height 49
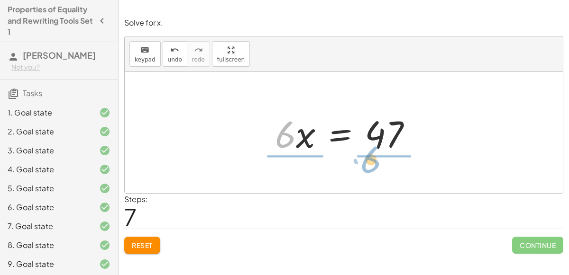
drag, startPoint x: 283, startPoint y: 131, endPoint x: 369, endPoint y: 156, distance: 89.4
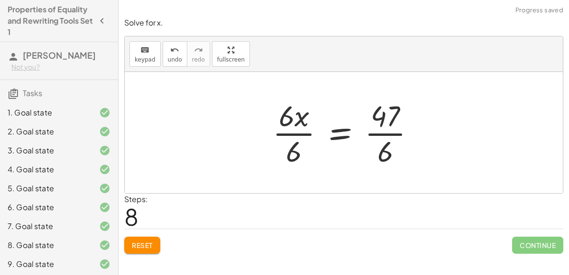
click at [286, 130] on div at bounding box center [347, 132] width 159 height 73
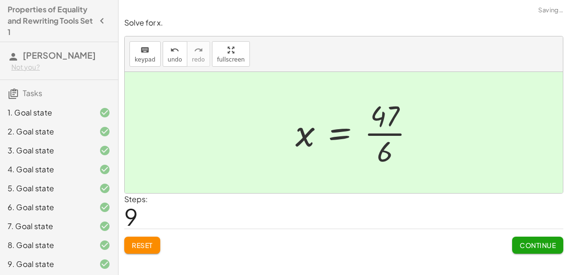
click at [382, 130] on div at bounding box center [358, 132] width 136 height 73
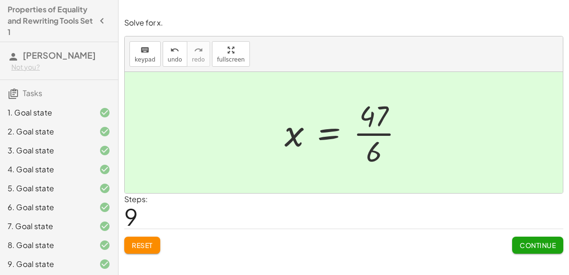
scroll to position [58, 0]
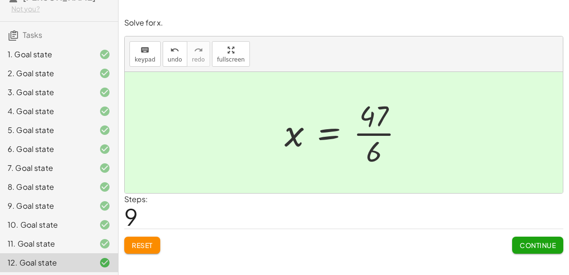
click at [543, 239] on button "Continue" at bounding box center [537, 245] width 51 height 17
